Goal: Task Accomplishment & Management: Complete application form

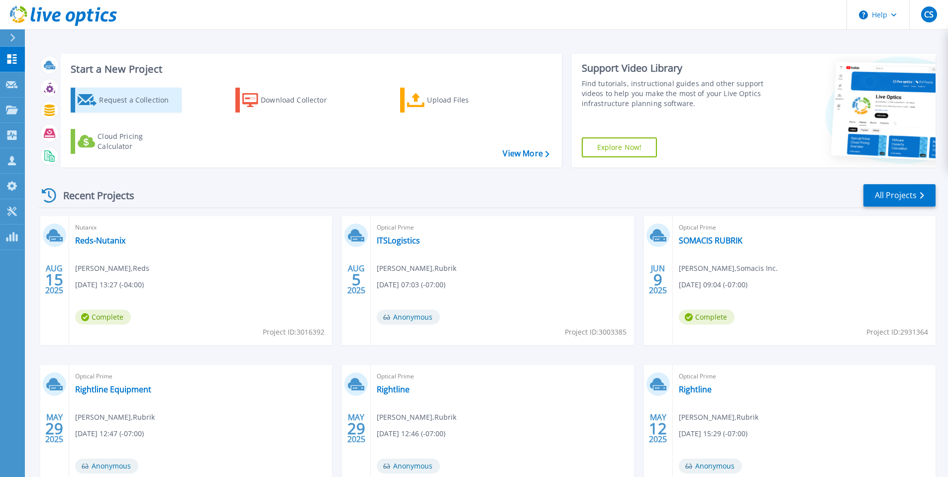
click at [146, 104] on div "Request a Collection" at bounding box center [139, 100] width 80 height 20
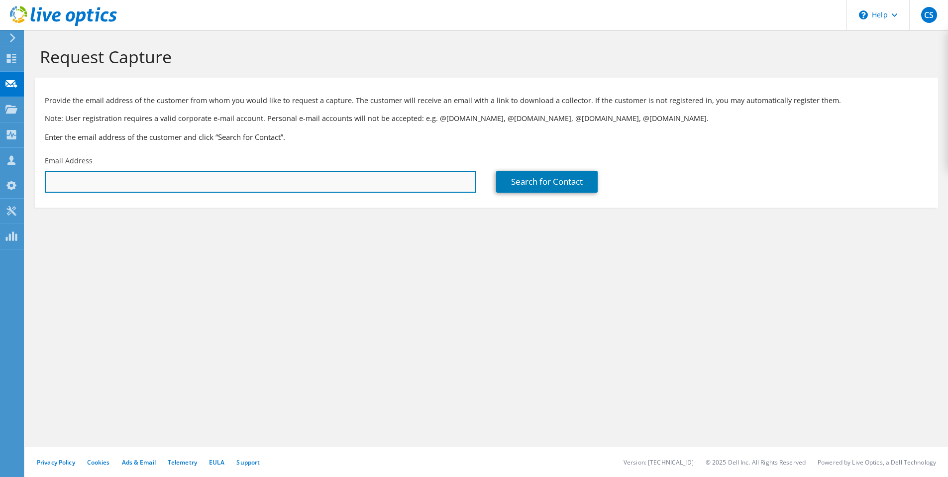
paste input "[EMAIL_ADDRESS][DOMAIN_NAME]"
type input "[EMAIL_ADDRESS][DOMAIN_NAME]"
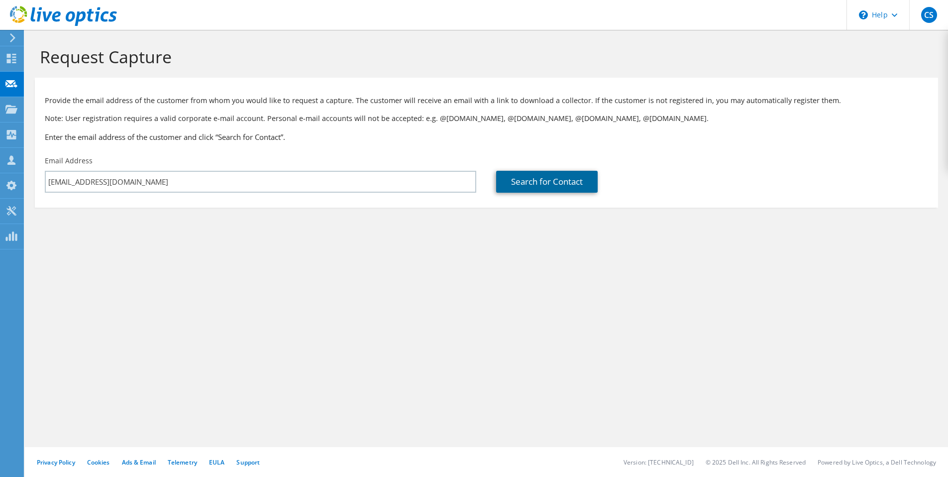
click at [521, 187] on link "Search for Contact" at bounding box center [546, 182] width 101 height 22
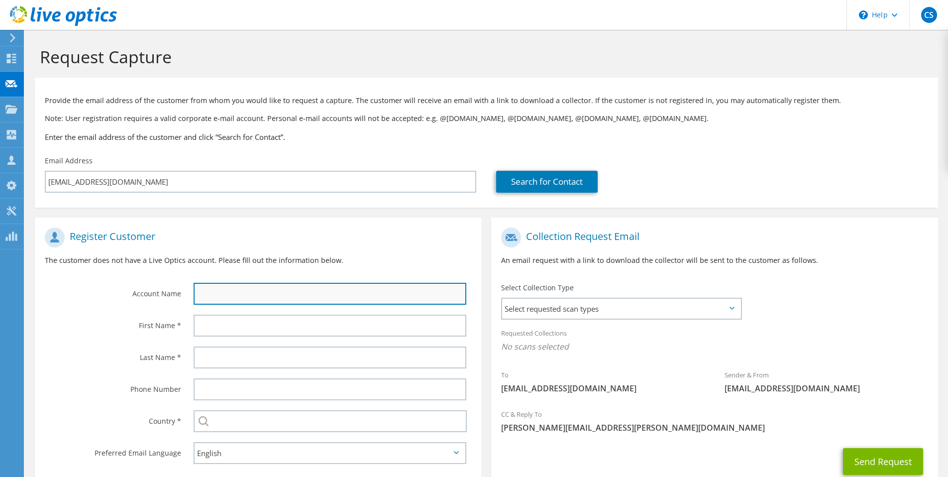
click at [278, 297] on input "text" at bounding box center [330, 294] width 273 height 22
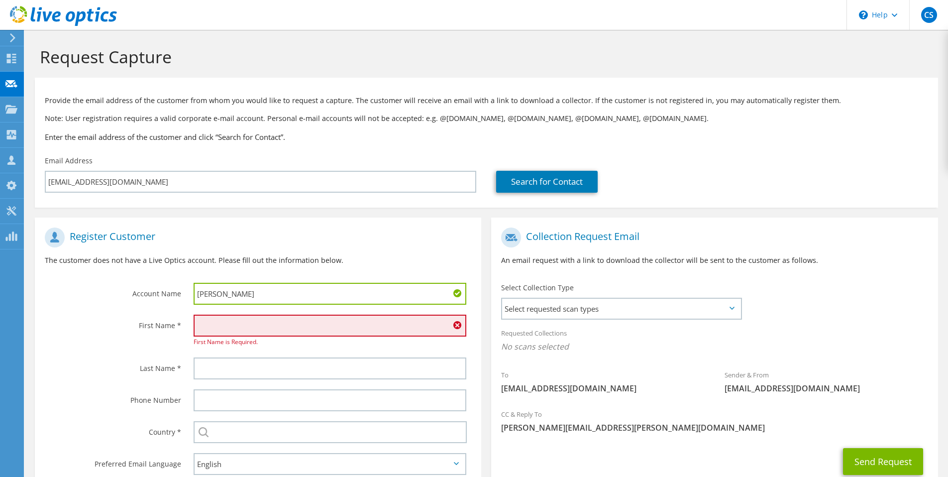
drag, startPoint x: 236, startPoint y: 283, endPoint x: 164, endPoint y: 287, distance: 72.3
click at [164, 287] on div "Account Name [PERSON_NAME]" at bounding box center [258, 265] width 446 height 87
drag, startPoint x: 231, startPoint y: 293, endPoint x: 145, endPoint y: 292, distance: 86.6
click at [145, 293] on div "Account Name [PERSON_NAME]" at bounding box center [258, 265] width 446 height 87
type input "HME"
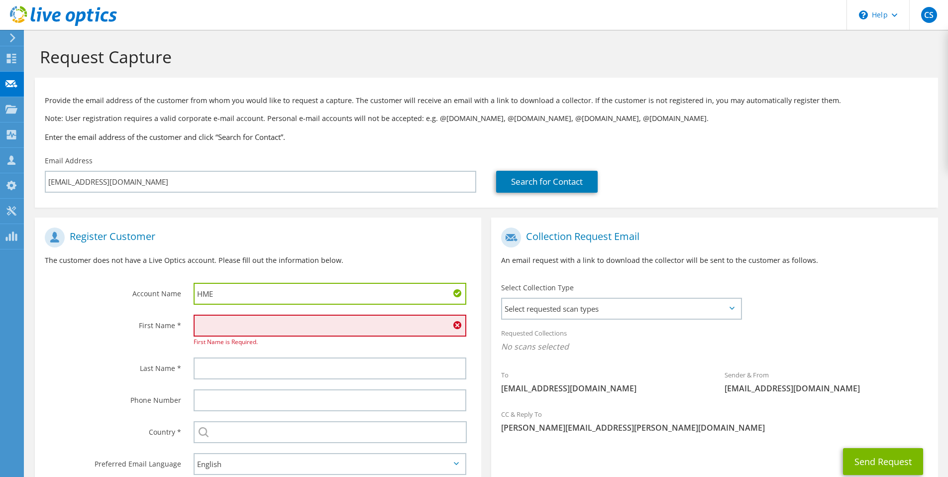
click at [213, 317] on input "text" at bounding box center [330, 325] width 273 height 22
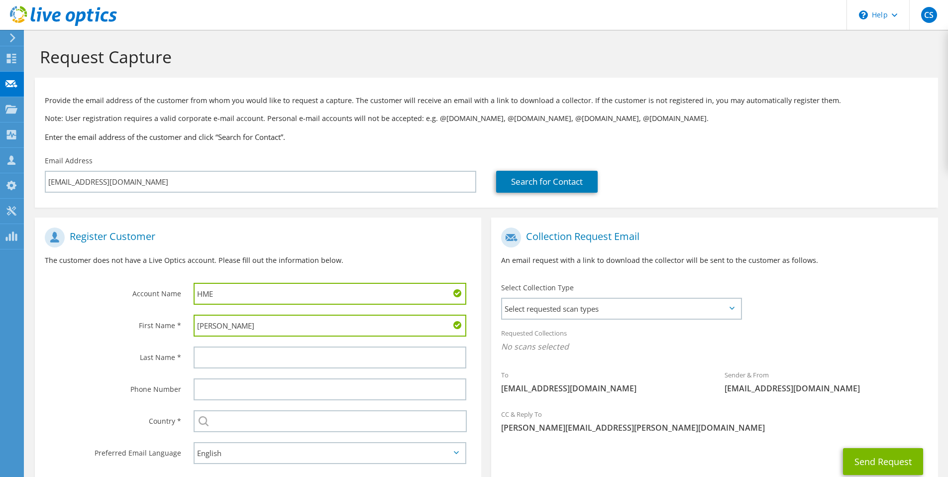
type input "[PERSON_NAME]"
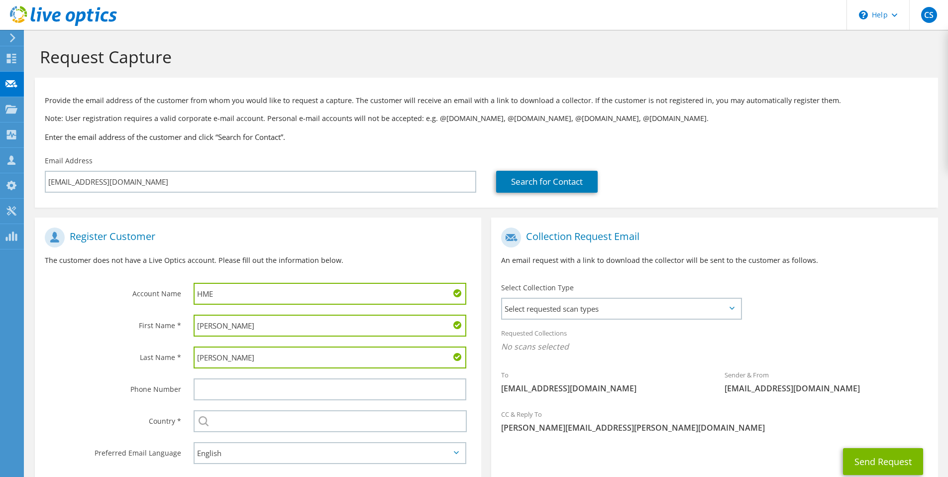
type input "[PERSON_NAME]"
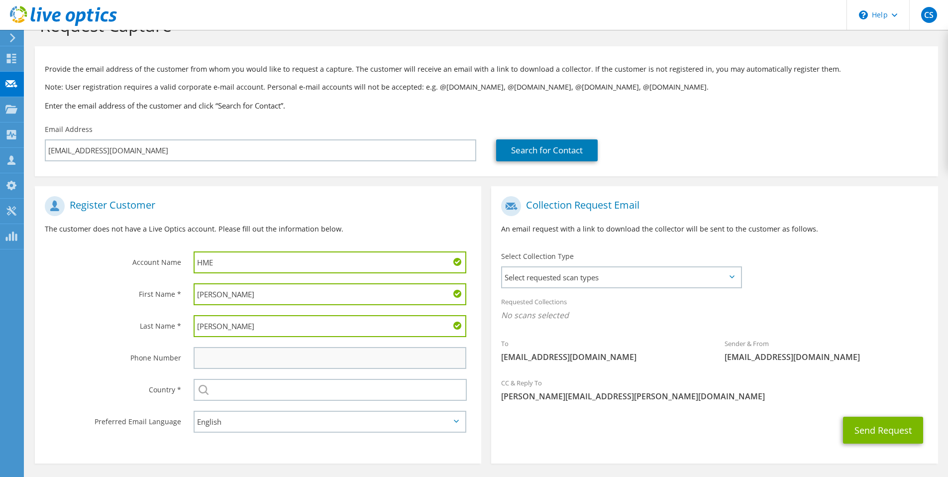
scroll to position [68, 0]
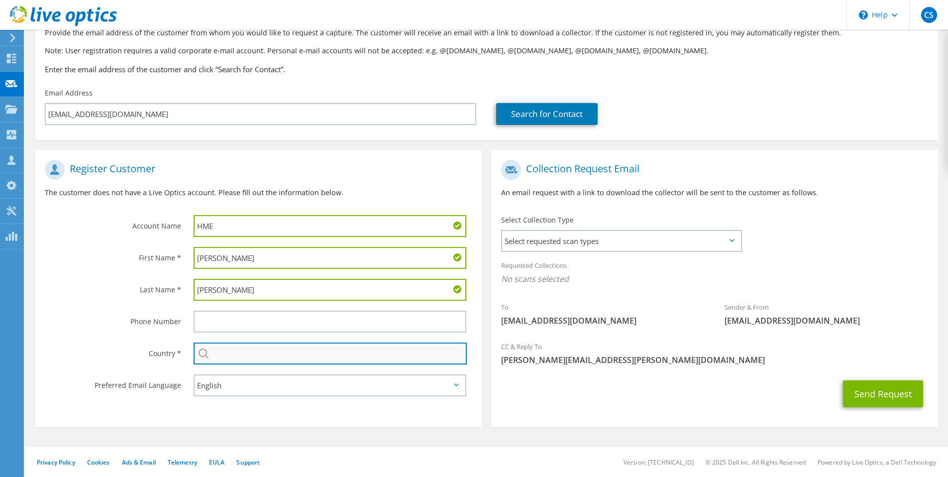
click at [250, 355] on input "text" at bounding box center [330, 353] width 273 height 22
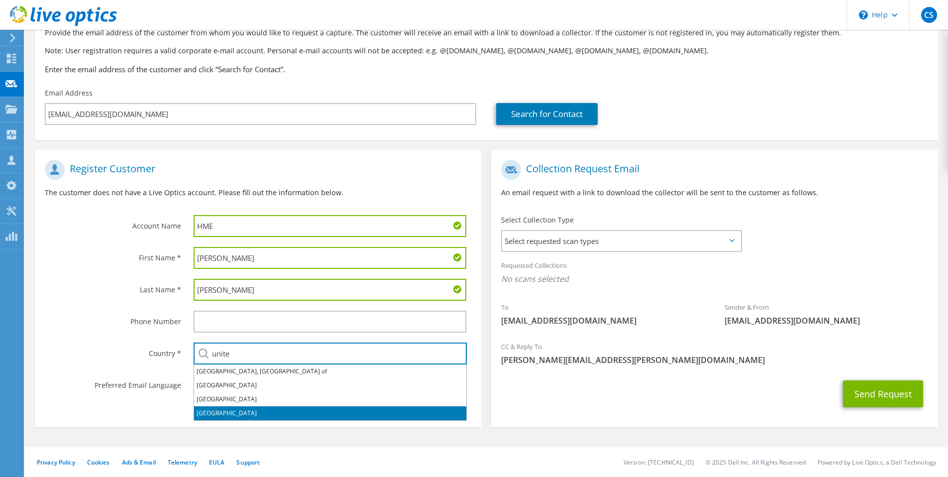
click at [217, 416] on li "[GEOGRAPHIC_DATA]" at bounding box center [330, 413] width 272 height 14
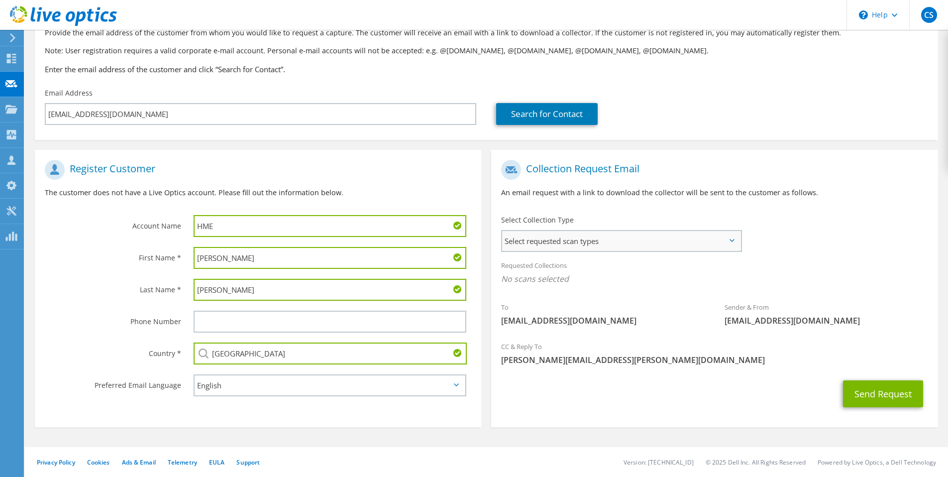
type input "[GEOGRAPHIC_DATA]"
click at [595, 245] on span "Select requested scan types" at bounding box center [621, 241] width 238 height 20
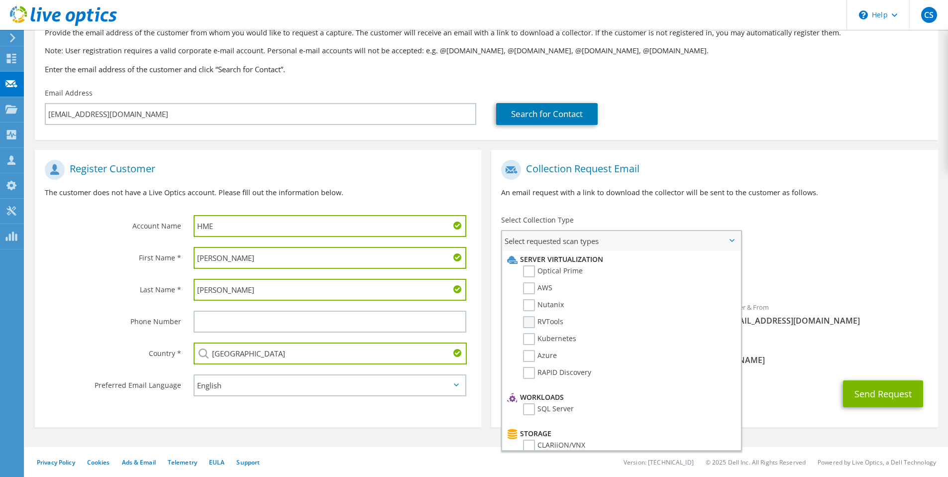
click at [543, 321] on label "RVTools" at bounding box center [543, 322] width 40 height 12
click at [0, 0] on input "RVTools" at bounding box center [0, 0] width 0 height 0
click at [850, 332] on div "Sender & From [EMAIL_ADDRESS][DOMAIN_NAME]" at bounding box center [825, 316] width 223 height 34
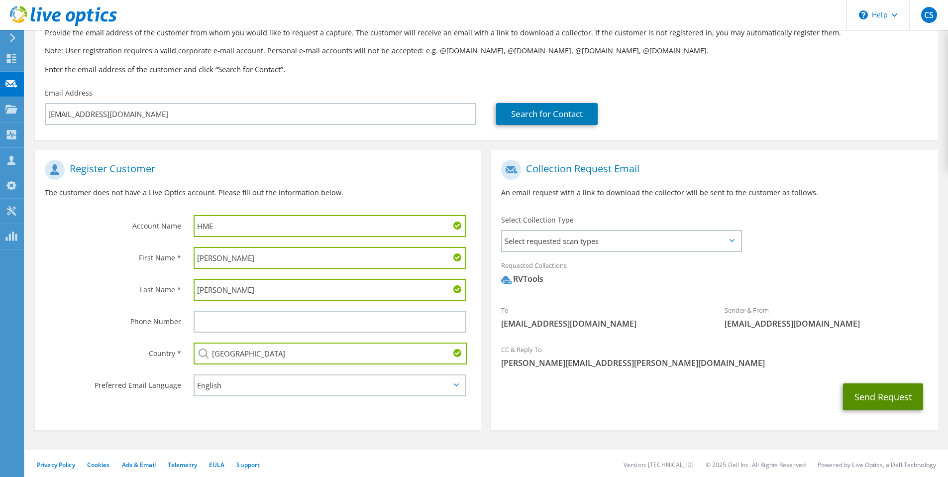
click at [878, 399] on button "Send Request" at bounding box center [883, 396] width 80 height 27
